Goal: Information Seeking & Learning: Learn about a topic

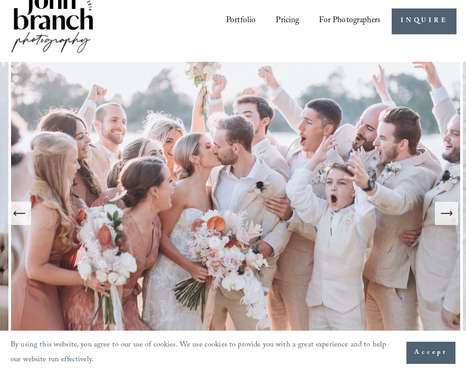
scroll to position [19, 0]
click at [449, 213] on icon "Next Slide" at bounding box center [446, 213] width 15 height 15
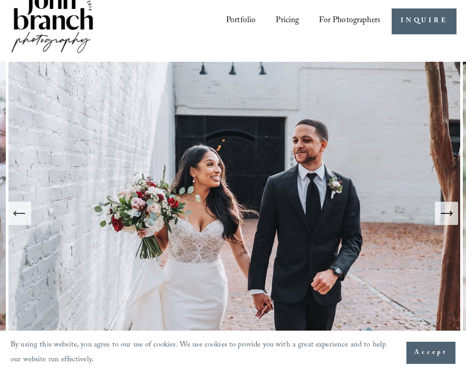
click at [449, 213] on icon "Next Slide" at bounding box center [446, 213] width 15 height 15
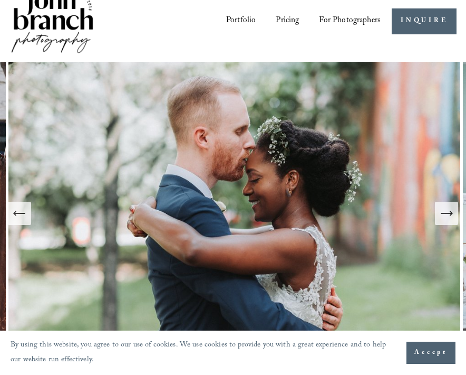
click at [449, 213] on icon "Next Slide" at bounding box center [446, 213] width 15 height 15
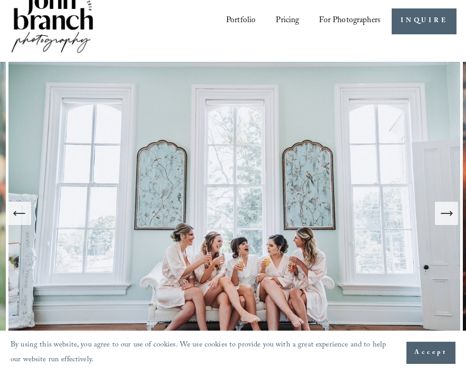
click at [449, 213] on icon "Next Slide" at bounding box center [446, 213] width 15 height 15
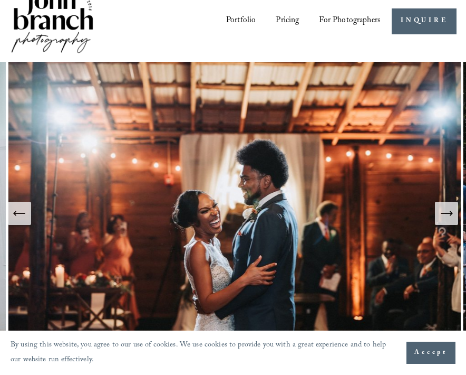
click at [449, 213] on icon "Next Slide" at bounding box center [446, 213] width 15 height 15
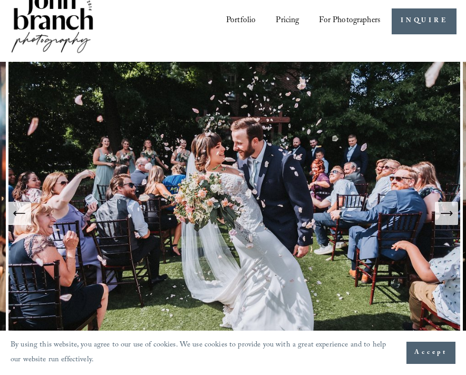
click at [449, 212] on icon "Next Slide" at bounding box center [446, 213] width 15 height 15
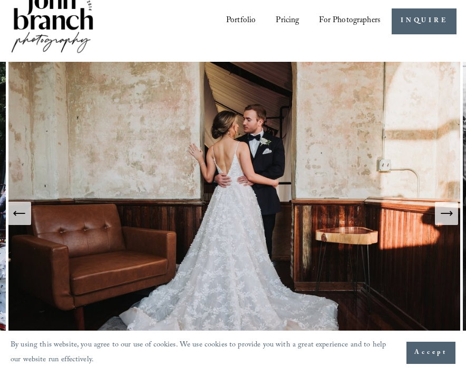
click at [449, 212] on icon "Next Slide" at bounding box center [446, 213] width 15 height 15
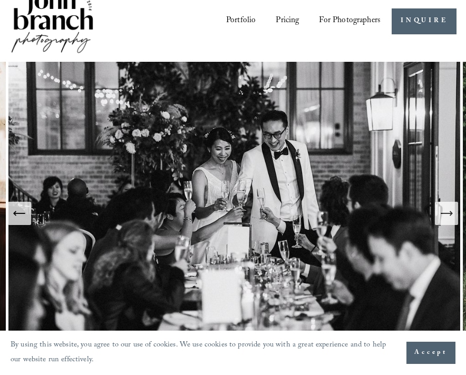
click at [449, 212] on icon "Next Slide" at bounding box center [446, 213] width 15 height 15
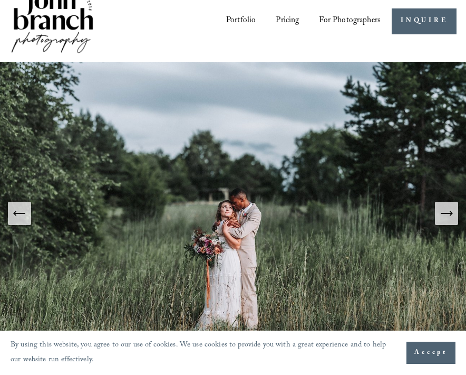
click at [449, 212] on icon "Next Slide" at bounding box center [446, 213] width 15 height 15
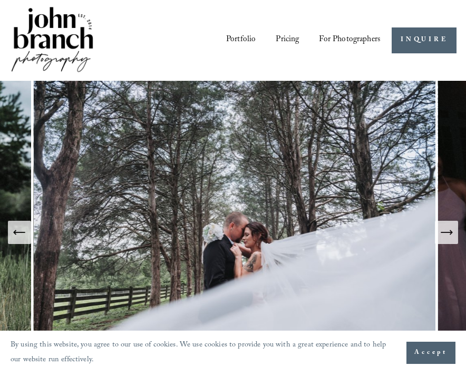
scroll to position [0, 0]
click at [280, 41] on link "Pricing" at bounding box center [287, 40] width 23 height 17
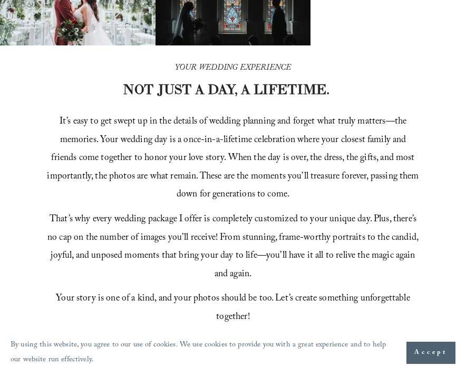
scroll to position [300, 0]
